Goal: Information Seeking & Learning: Learn about a topic

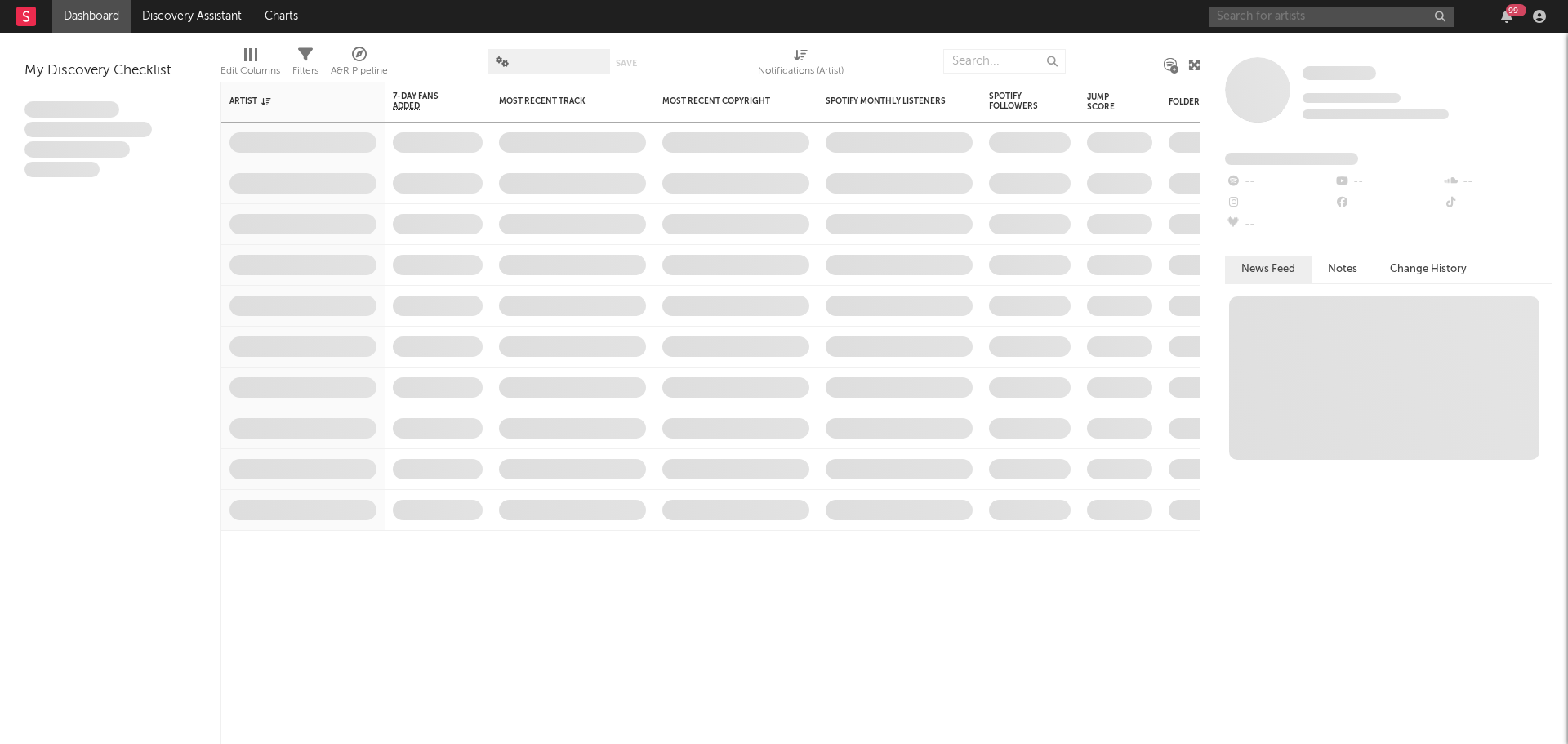
click at [1238, 16] on input "text" at bounding box center [1330, 17] width 245 height 20
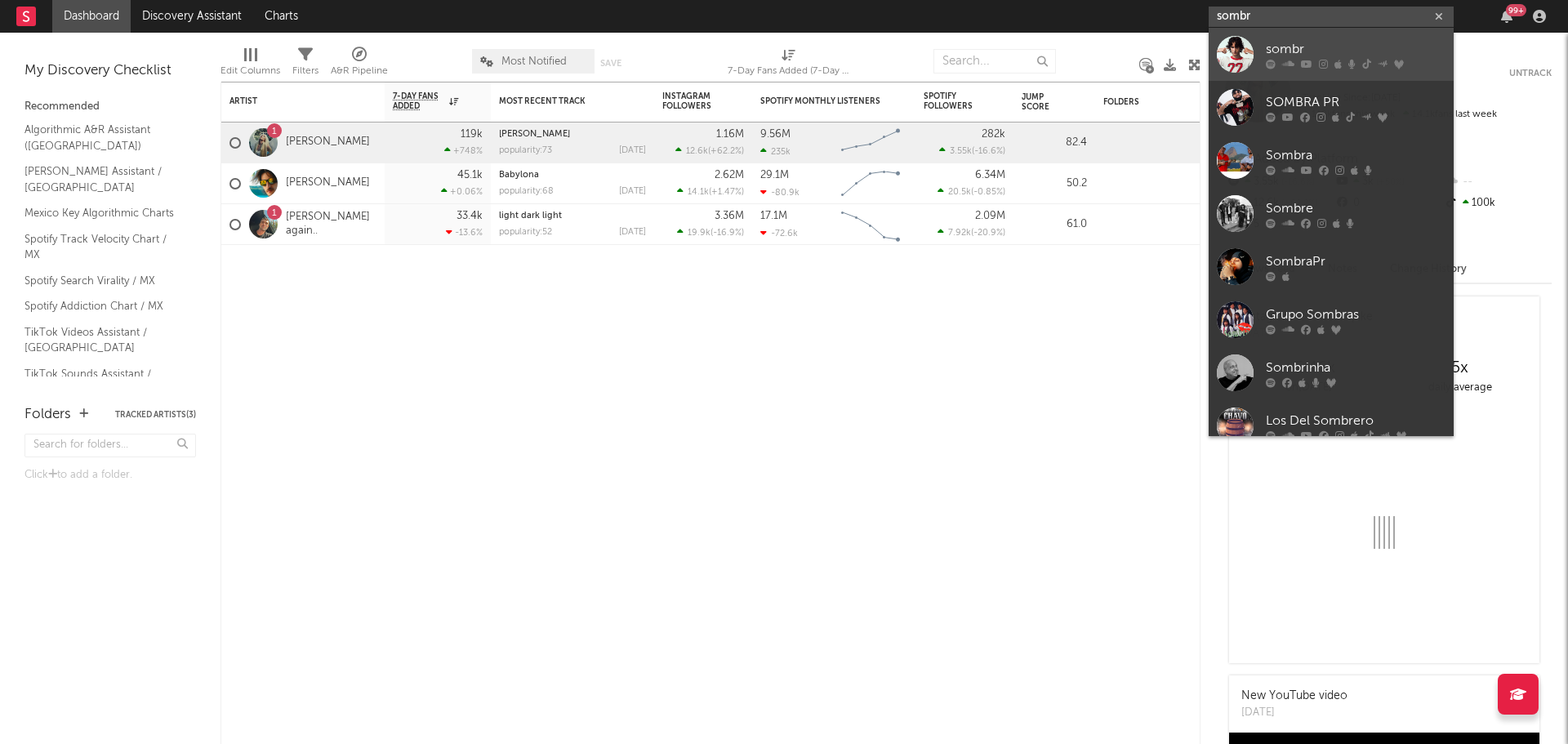
type input "sombr"
click at [1268, 56] on div "sombr" at bounding box center [1355, 49] width 180 height 20
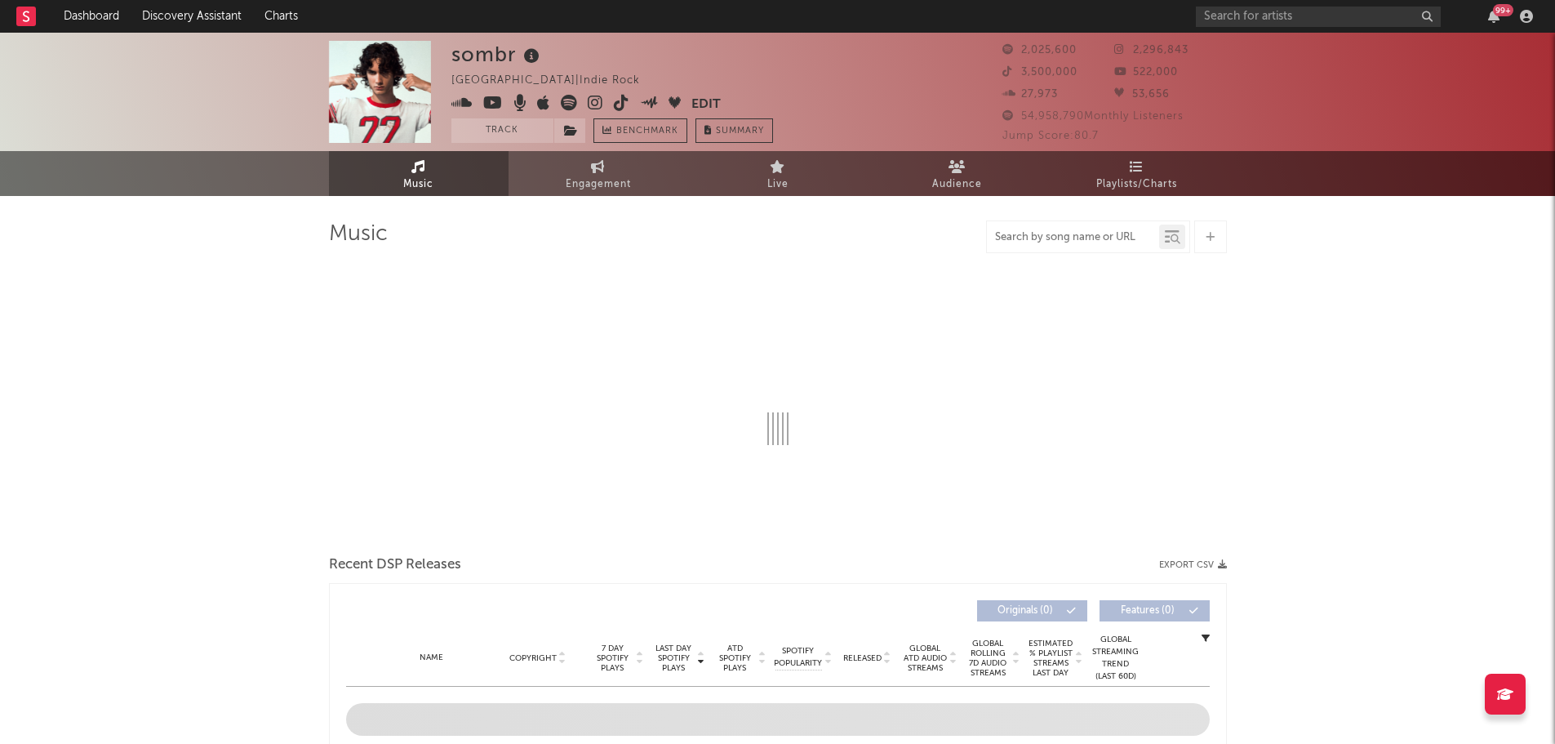
click at [1099, 234] on input "text" at bounding box center [1073, 237] width 172 height 13
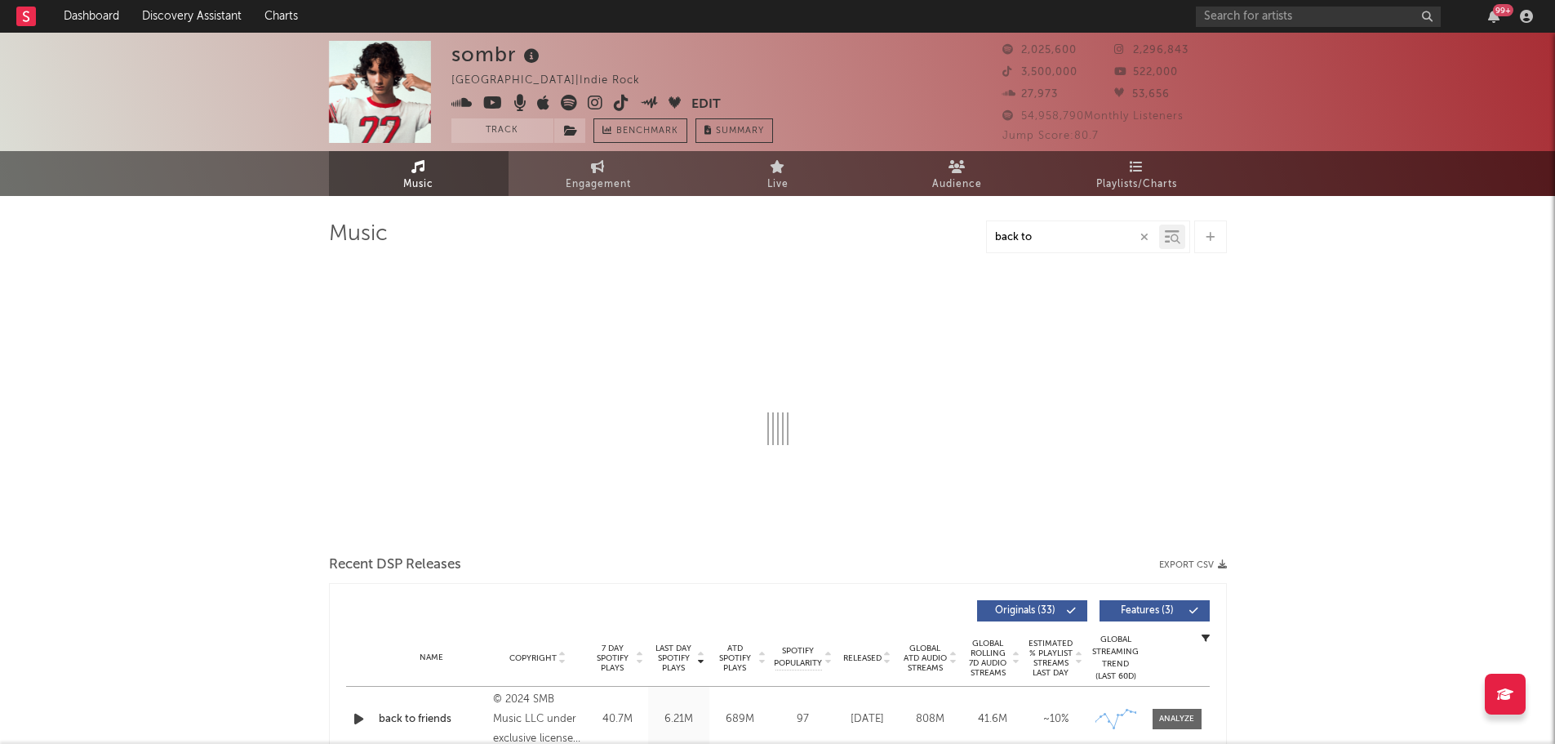
type input "back to f"
select select "6m"
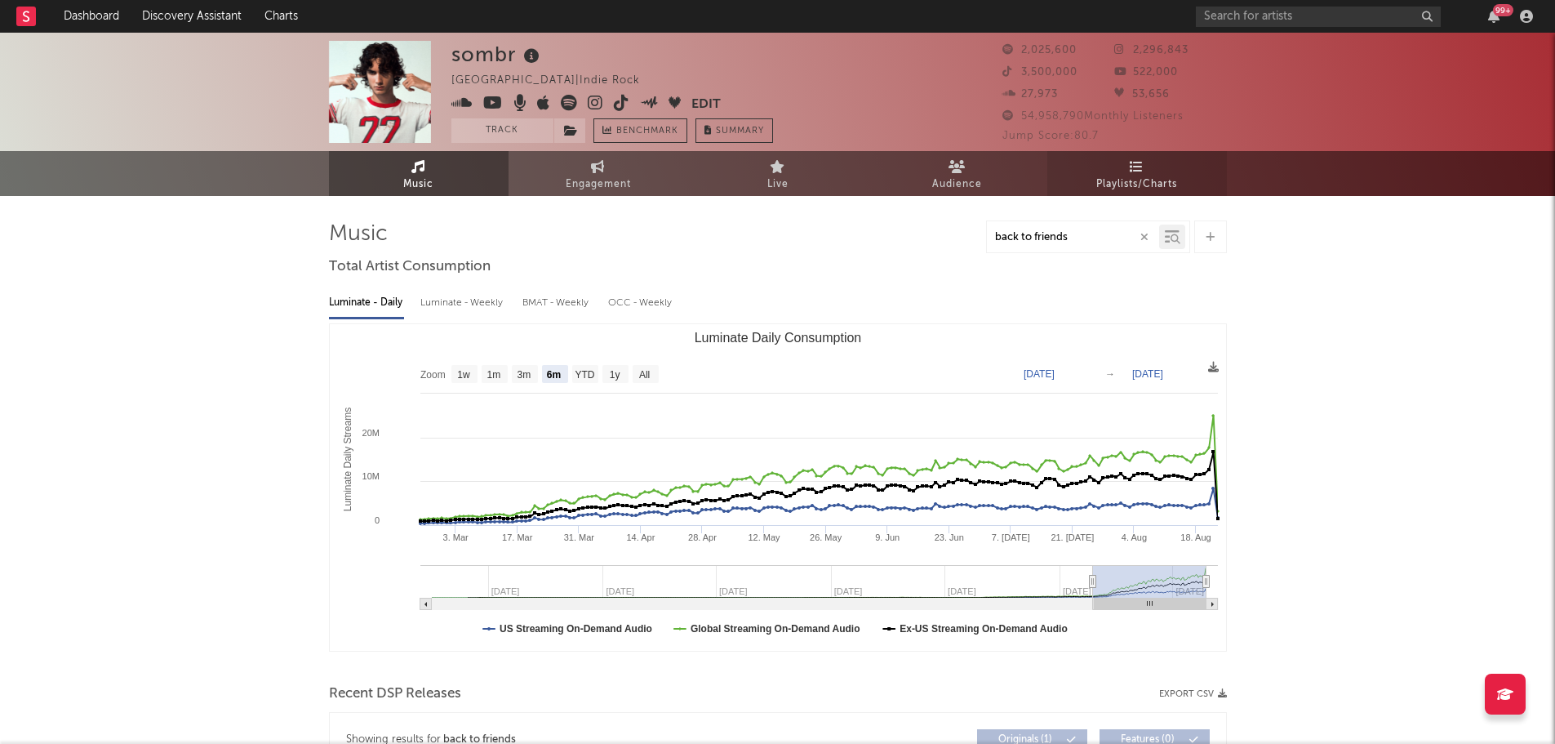
type input "back to friends"
click at [1116, 179] on span "Playlists/Charts" at bounding box center [1136, 185] width 81 height 20
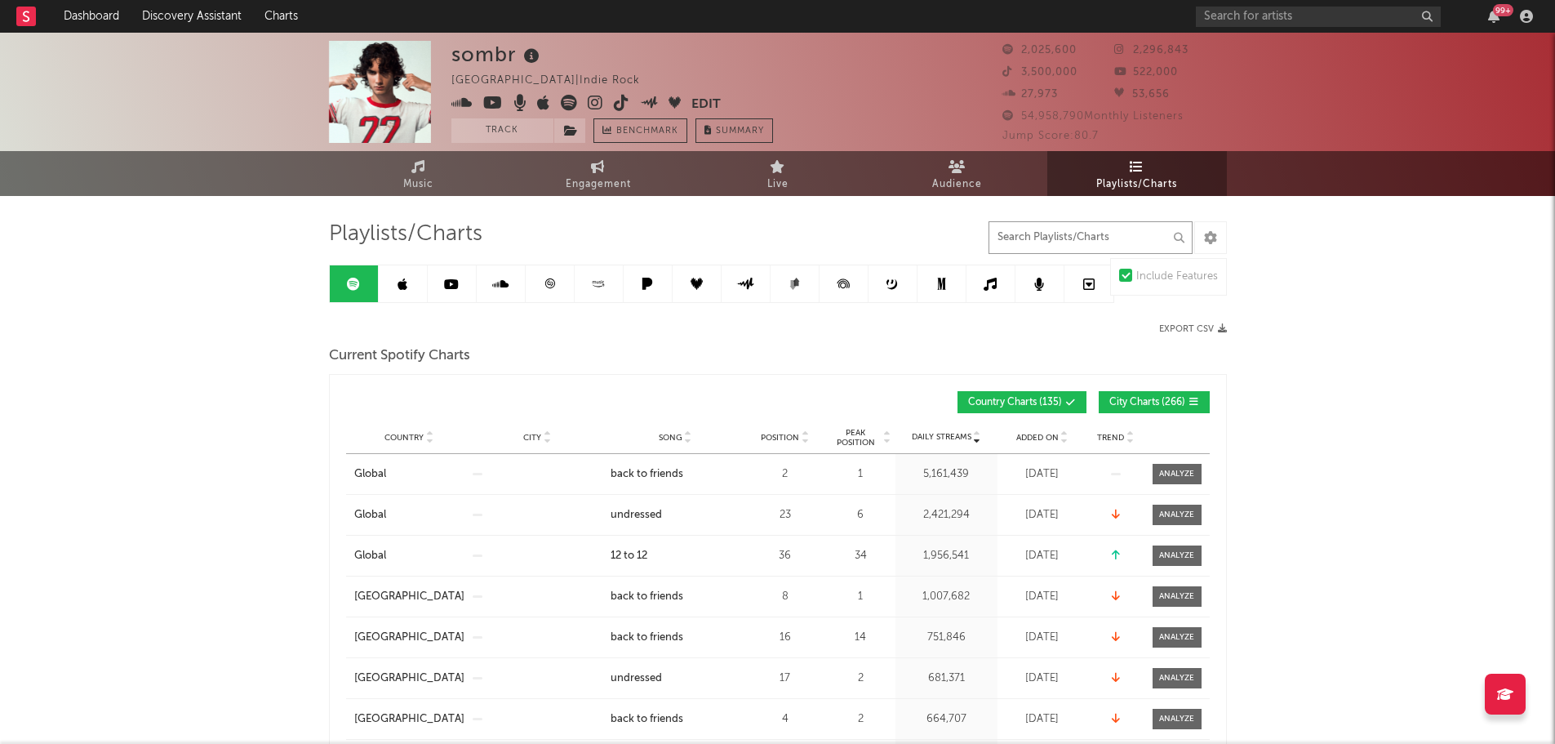
click at [1104, 243] on input "text" at bounding box center [1091, 237] width 204 height 33
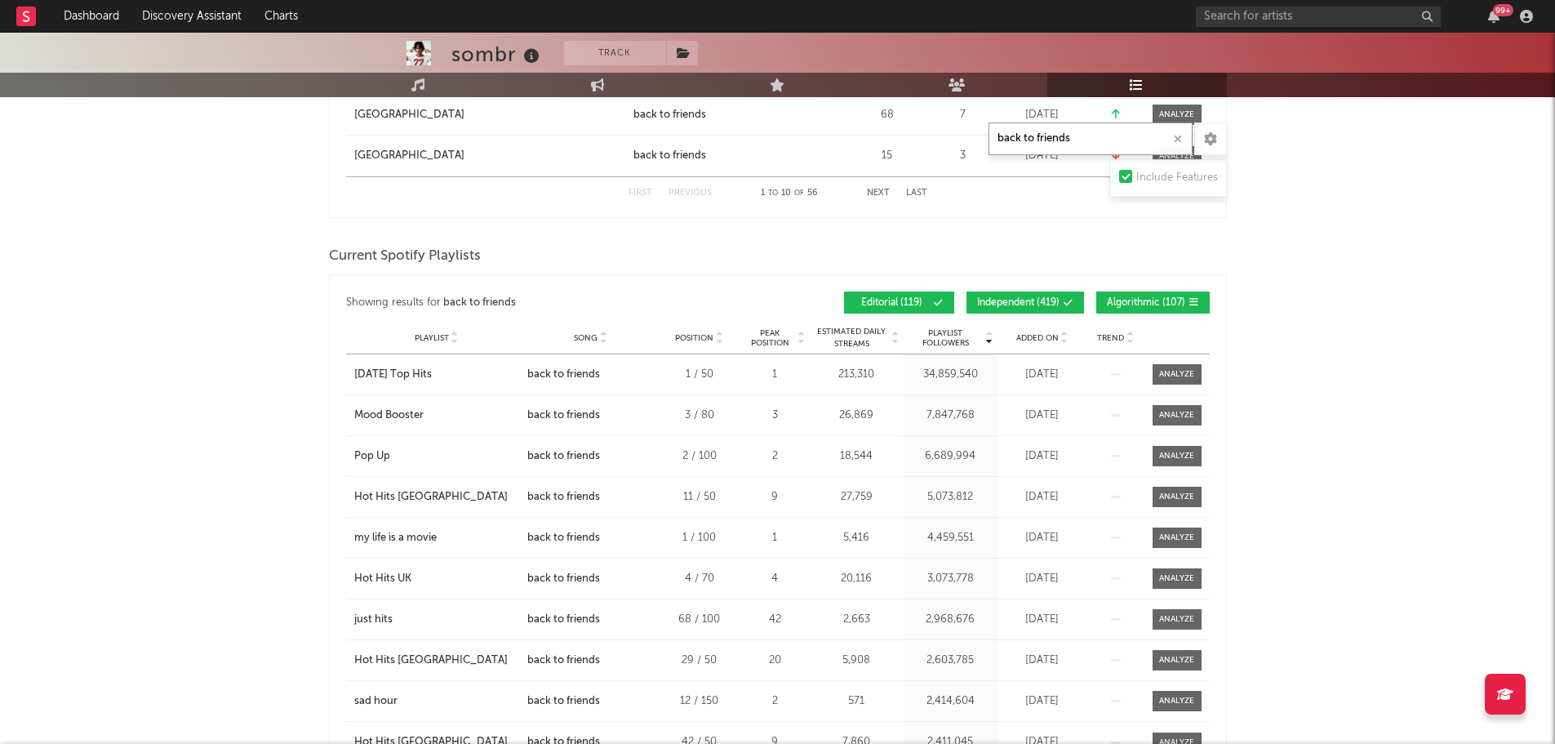
scroll to position [1268, 0]
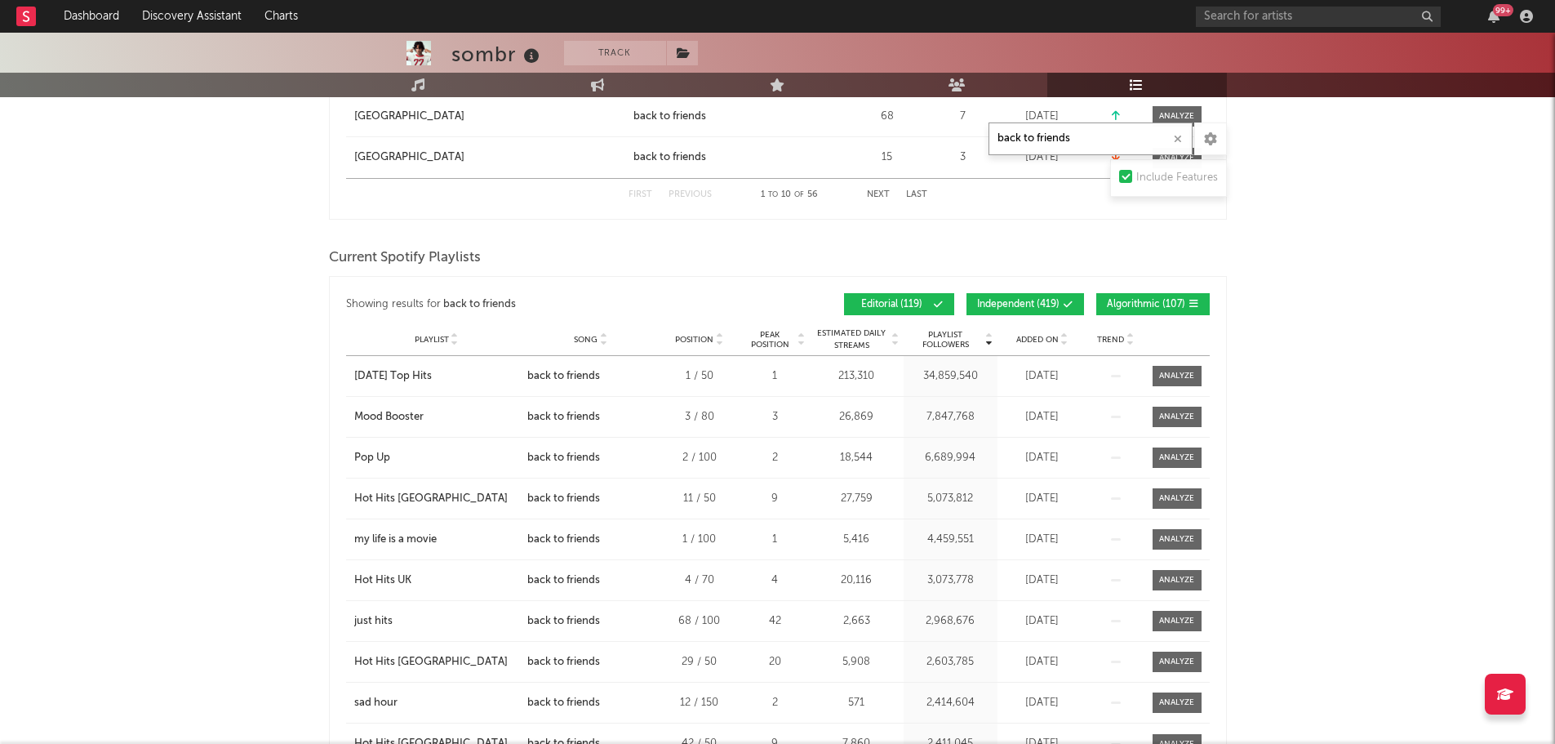
type input "back to friends"
click at [892, 333] on icon at bounding box center [896, 336] width 8 height 7
click at [894, 345] on div at bounding box center [895, 339] width 10 height 24
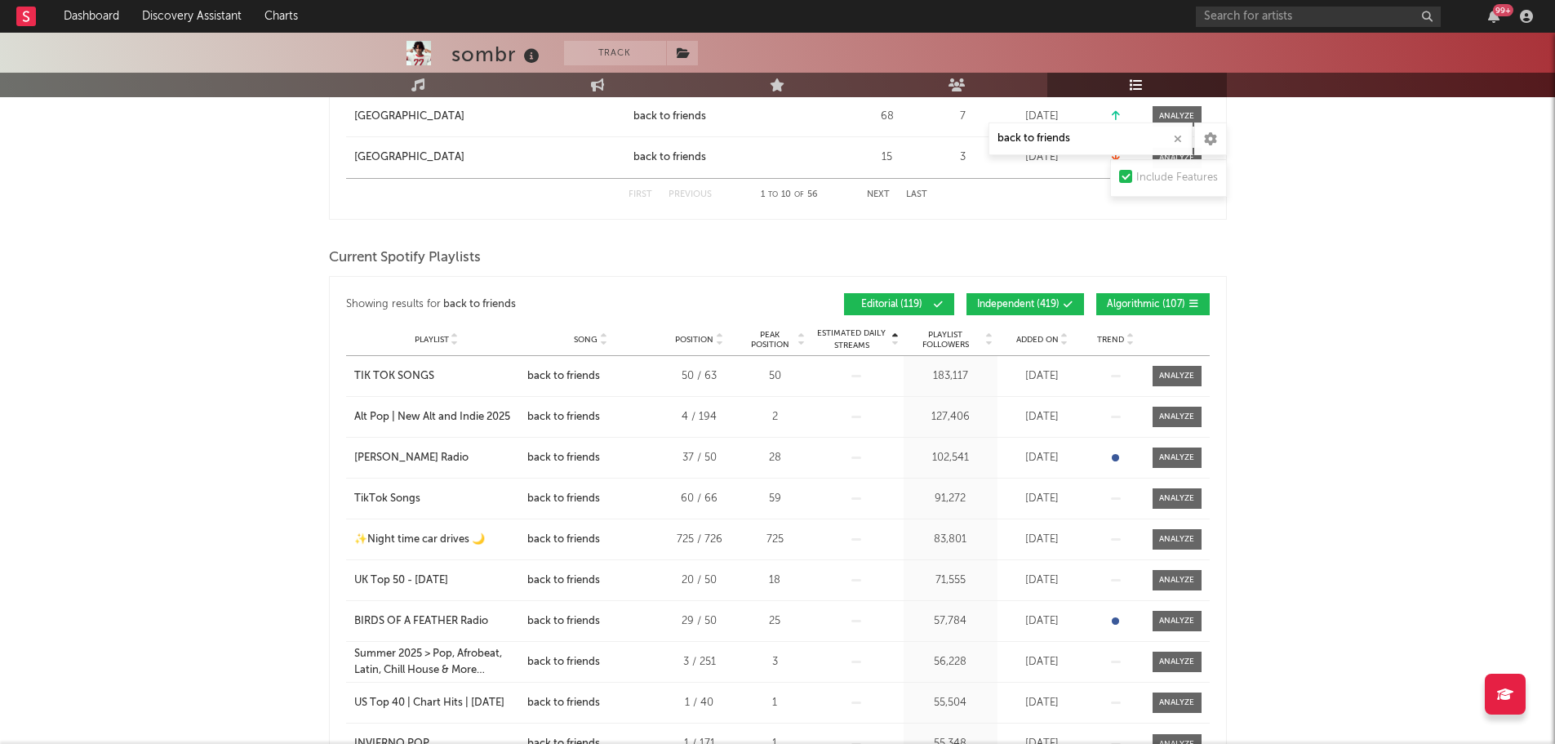
click at [896, 333] on icon at bounding box center [896, 336] width 8 height 7
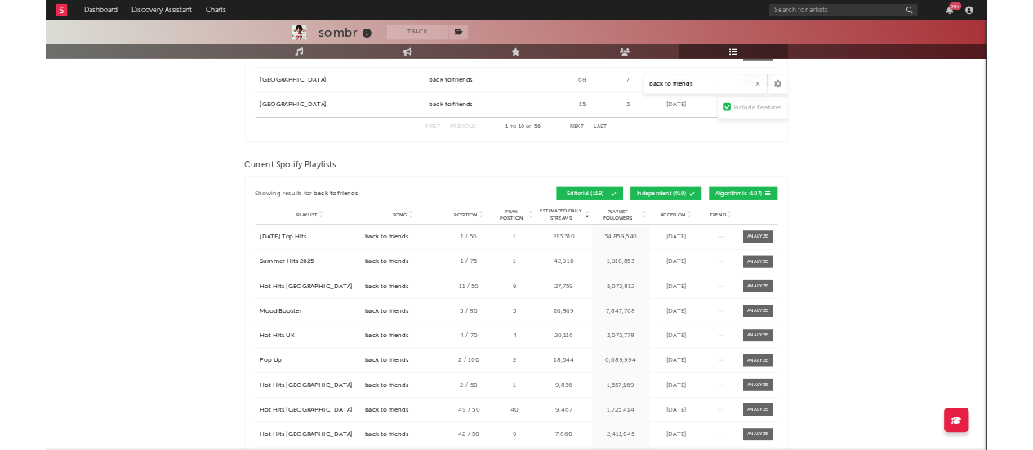
scroll to position [1254, 0]
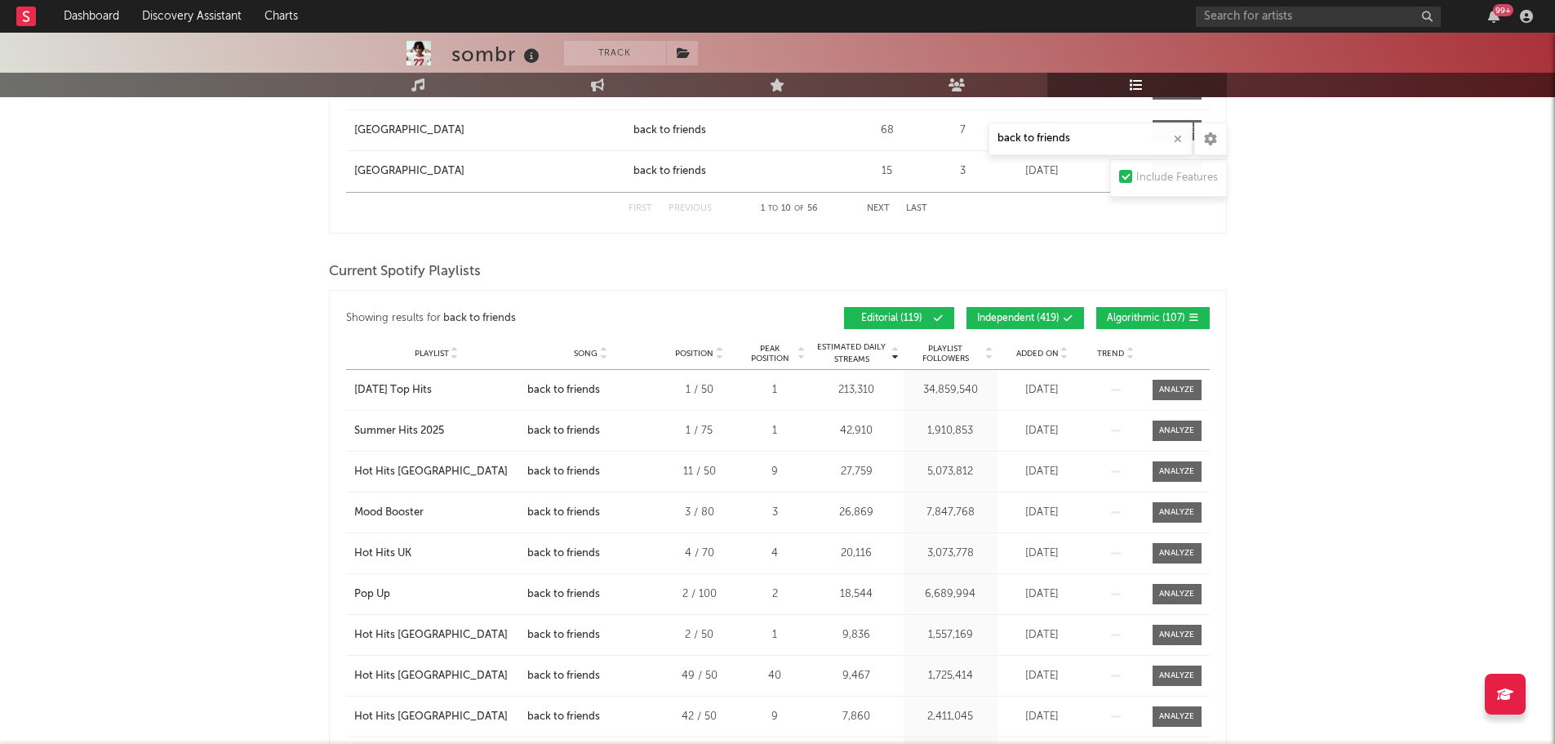
click at [118, 338] on div "sombr Track [GEOGRAPHIC_DATA] | Indie Rock Edit Track Benchmark Summary 2,025,6…" at bounding box center [777, 726] width 1555 height 3895
